Goal: Navigation & Orientation: Find specific page/section

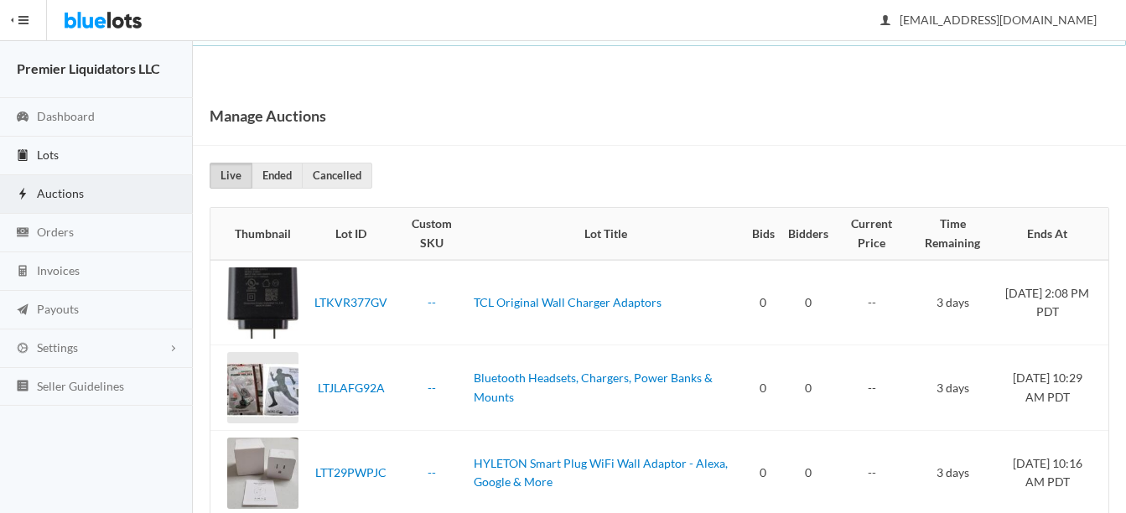
click at [54, 152] on span "Lots" at bounding box center [48, 155] width 22 height 14
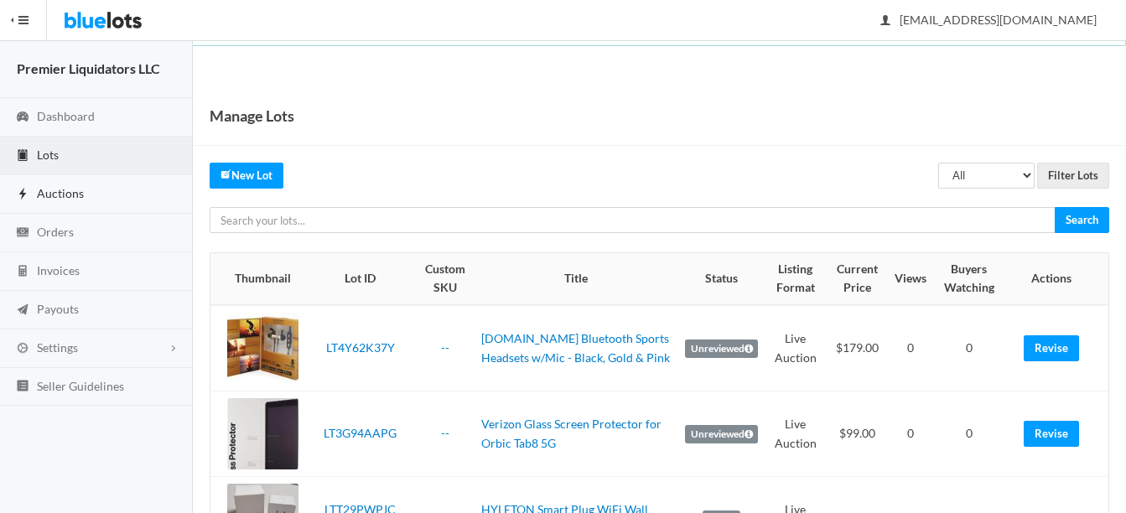
click at [50, 194] on span "Auctions" at bounding box center [60, 193] width 47 height 14
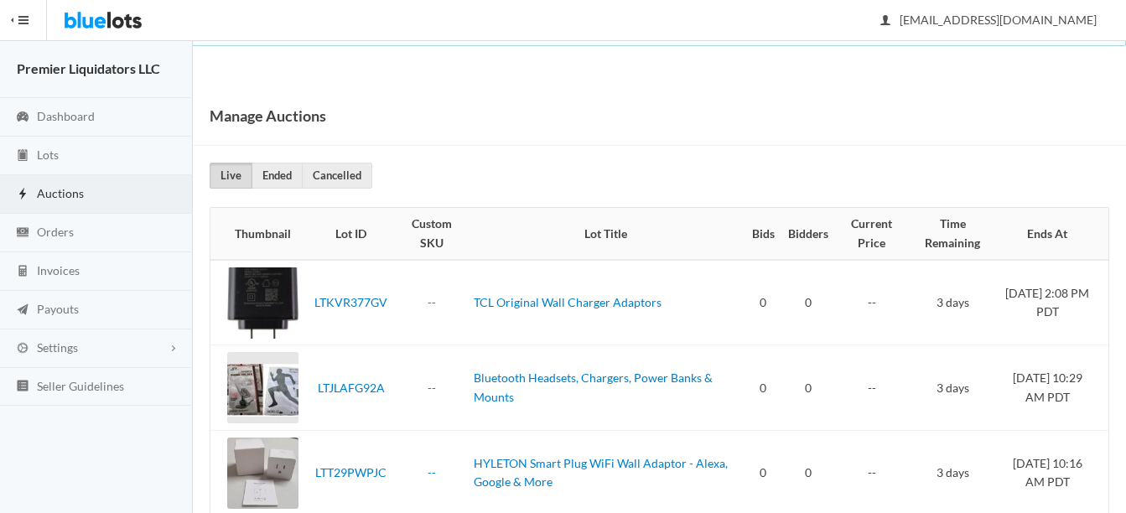
click at [50, 184] on link "Auctions" at bounding box center [96, 194] width 193 height 39
click at [45, 145] on link "Lots" at bounding box center [96, 156] width 193 height 39
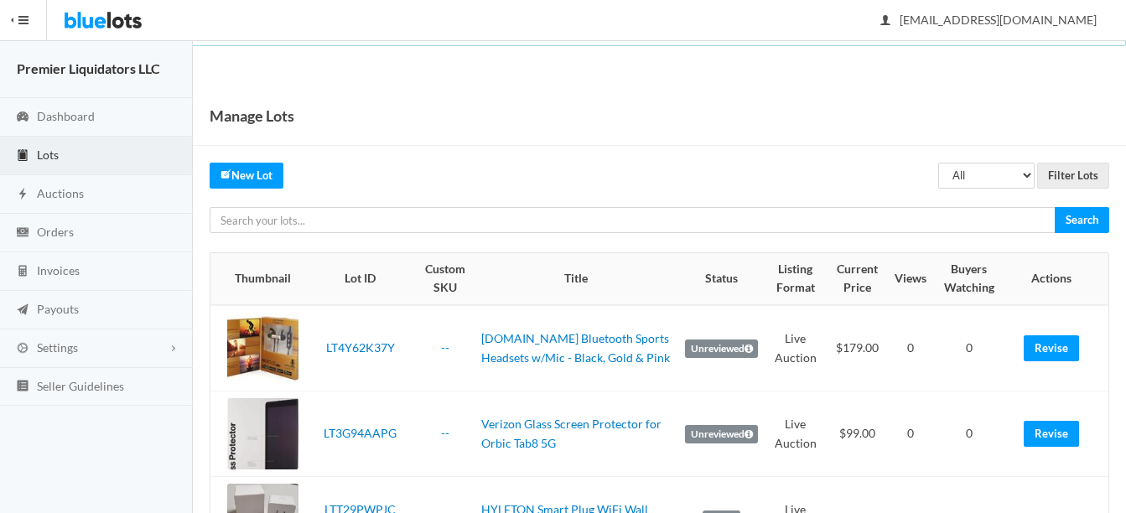
click at [35, 154] on link "Lots" at bounding box center [96, 156] width 193 height 39
click at [61, 194] on span "Auctions" at bounding box center [60, 193] width 47 height 14
